Goal: Book appointment/travel/reservation

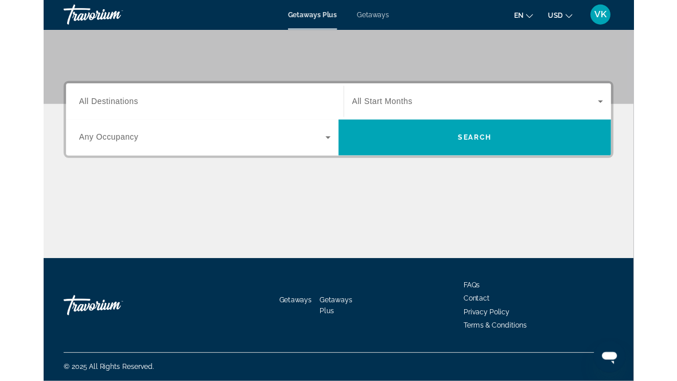
scroll to position [281, 0]
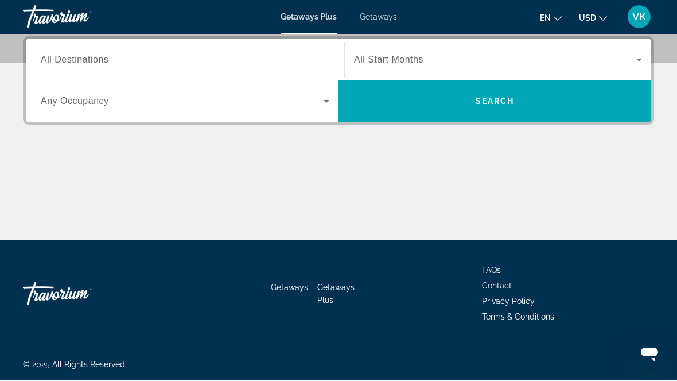
click at [327, 104] on icon "Search widget" at bounding box center [327, 102] width 14 height 14
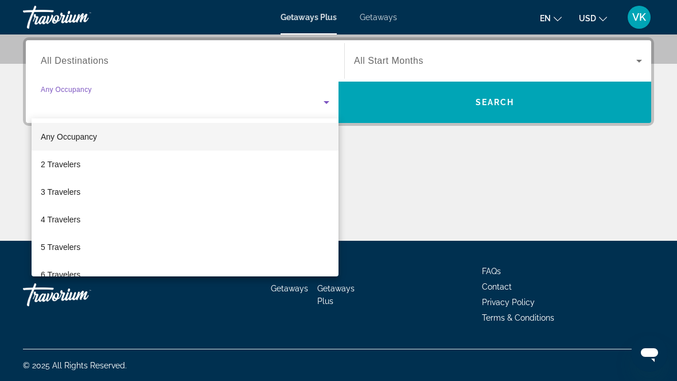
scroll to position [0, 0]
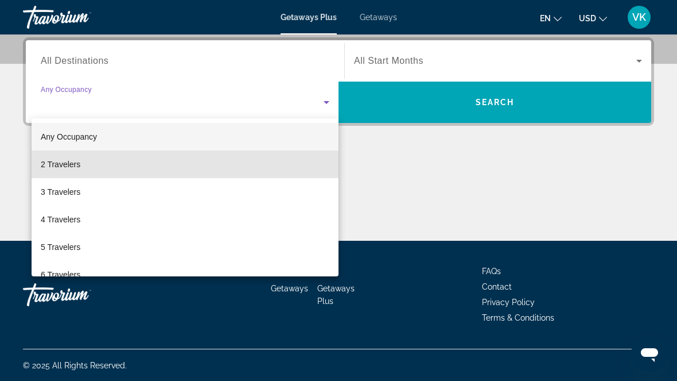
click at [69, 164] on span "2 Travelers" at bounding box center [61, 164] width 40 height 14
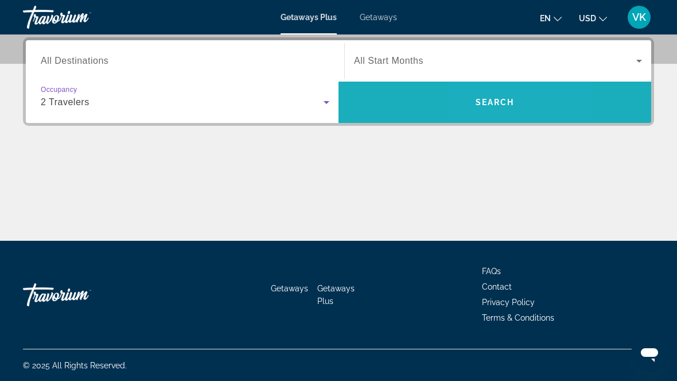
click at [478, 104] on span "Search" at bounding box center [495, 102] width 39 height 9
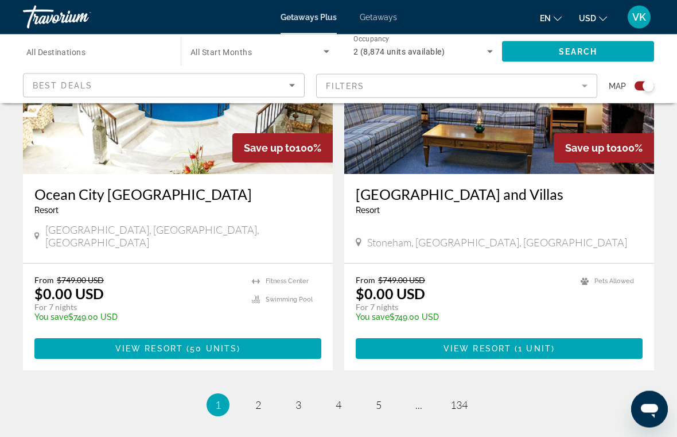
scroll to position [2579, 0]
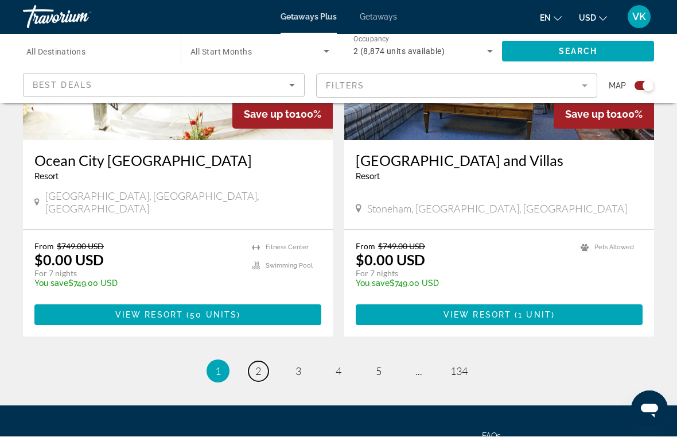
click at [257, 362] on link "page 2" at bounding box center [259, 372] width 20 height 20
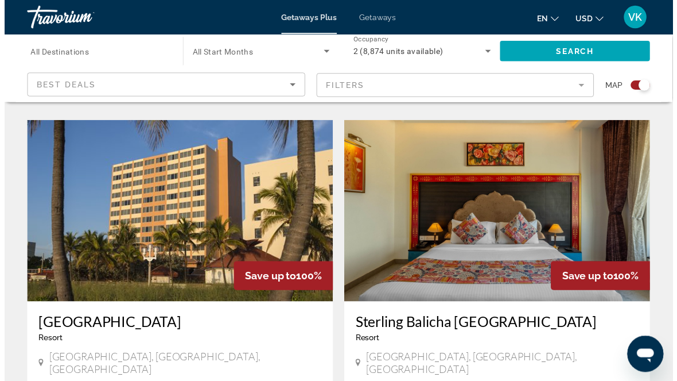
scroll to position [1223, 0]
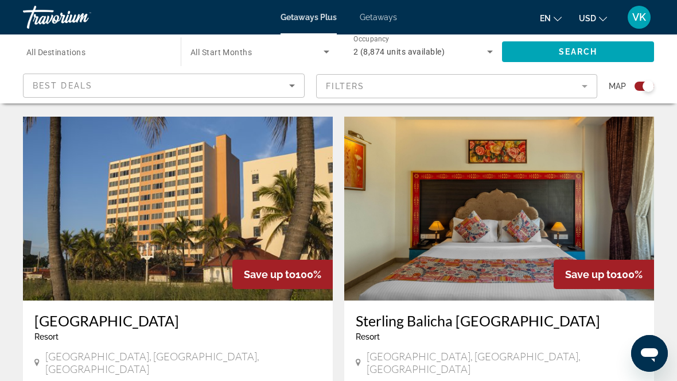
click at [269, 192] on img "Main content" at bounding box center [178, 209] width 310 height 184
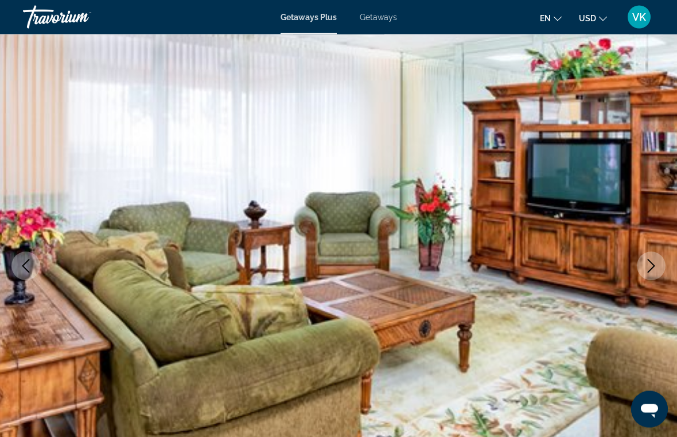
scroll to position [44, 0]
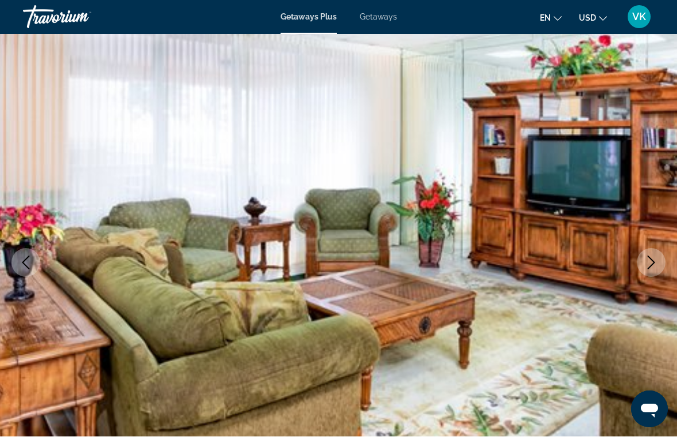
click at [648, 270] on button "Next image" at bounding box center [651, 263] width 29 height 29
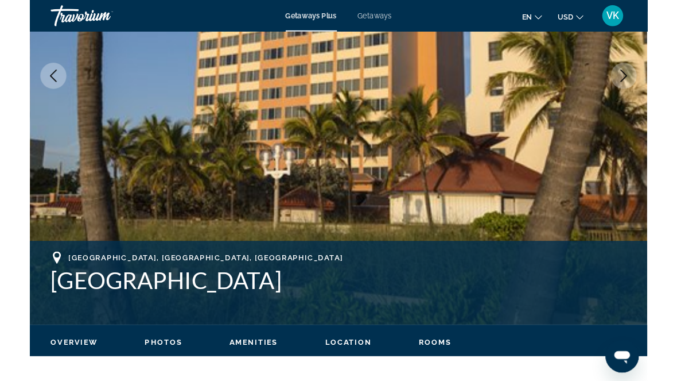
scroll to position [261, 0]
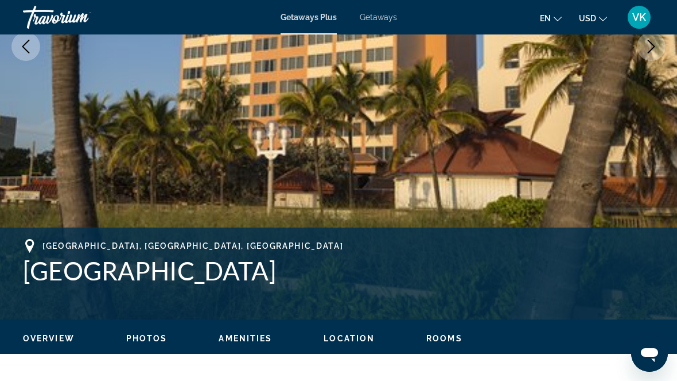
click at [354, 339] on span "Location" at bounding box center [349, 338] width 51 height 9
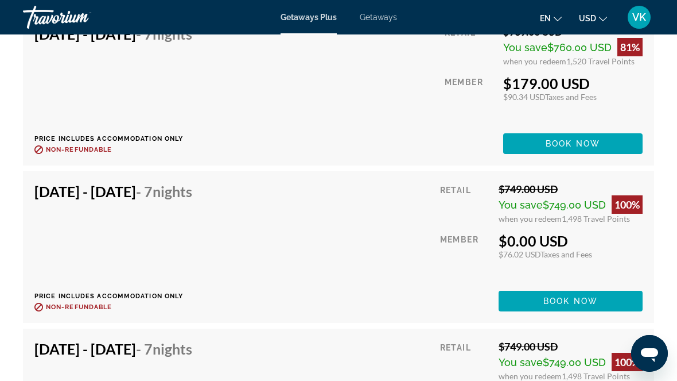
scroll to position [3250, 0]
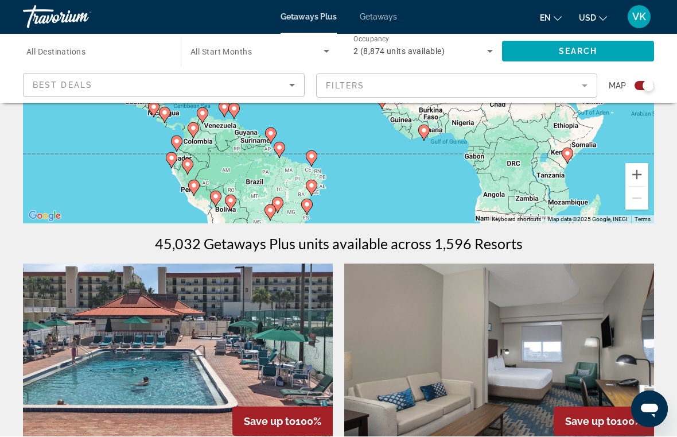
scroll to position [236, 0]
